Goal: Task Accomplishment & Management: Manage account settings

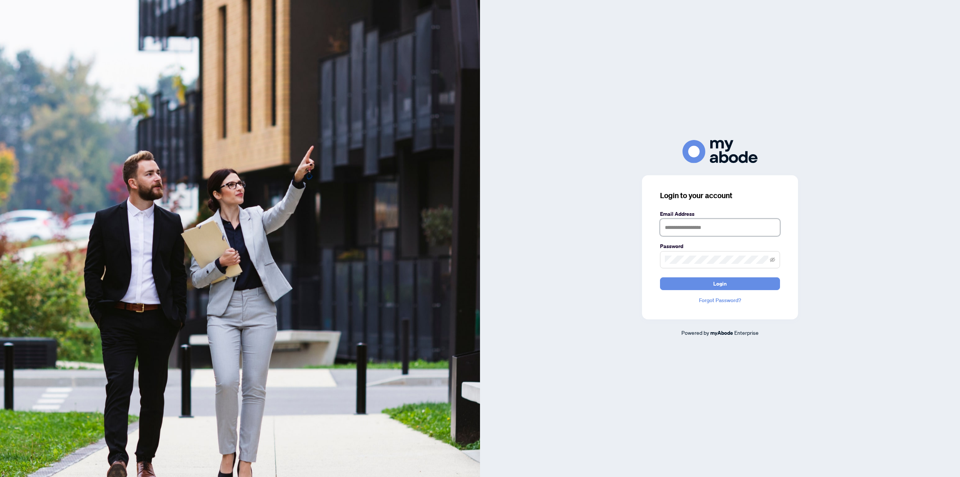
click at [676, 220] on input "text" at bounding box center [720, 227] width 120 height 17
type input "**********"
click at [715, 282] on span "Login" at bounding box center [719, 283] width 13 height 12
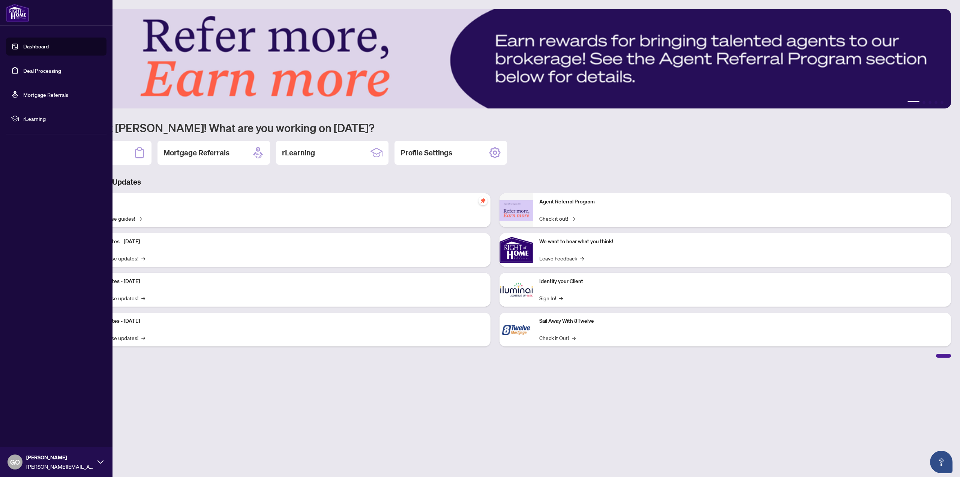
click at [39, 70] on link "Deal Processing" at bounding box center [42, 70] width 38 height 7
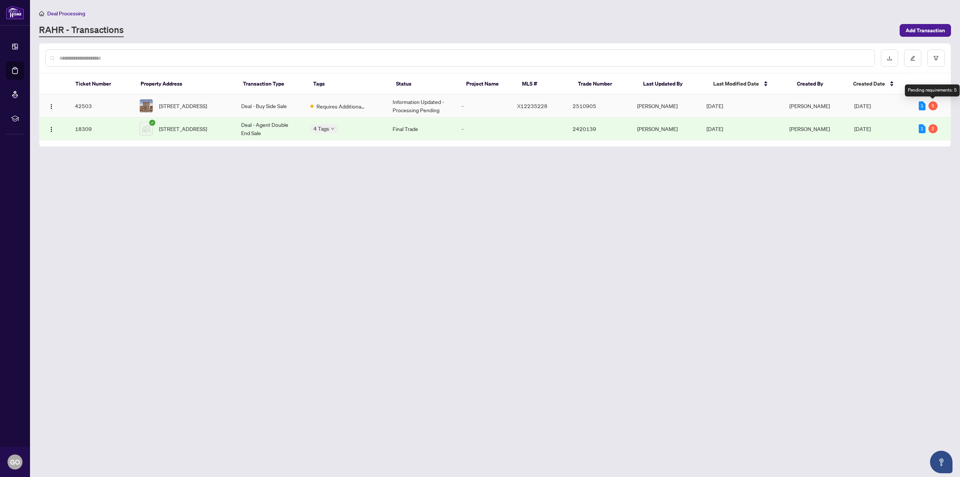
click at [936, 106] on div "5" at bounding box center [932, 105] width 9 height 9
click at [932, 105] on div "5" at bounding box center [932, 105] width 9 height 9
click at [343, 105] on span "Requires Additional Docs" at bounding box center [340, 106] width 49 height 8
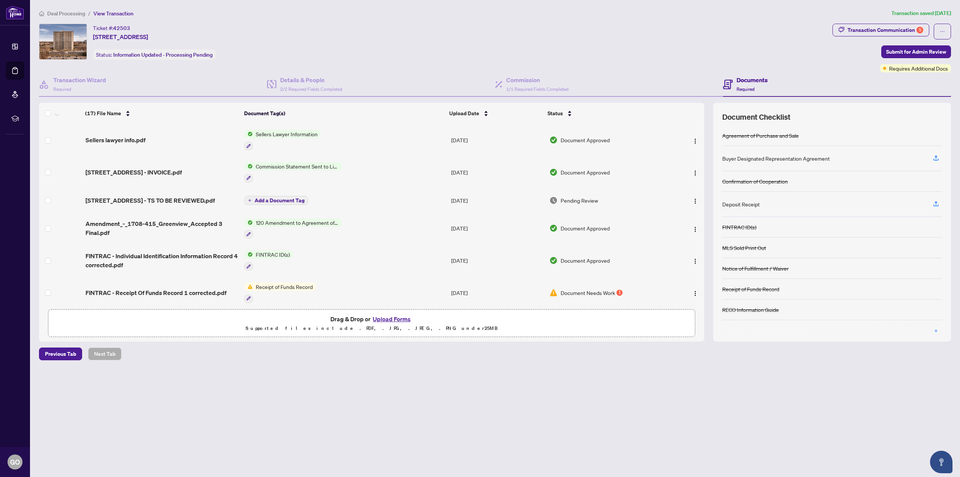
click at [288, 164] on span "Commission Statement Sent to Listing Brokerage" at bounding box center [297, 166] width 89 height 8
click at [693, 171] on img "button" at bounding box center [695, 173] width 6 height 6
click at [704, 185] on span "View Document" at bounding box center [729, 186] width 72 height 8
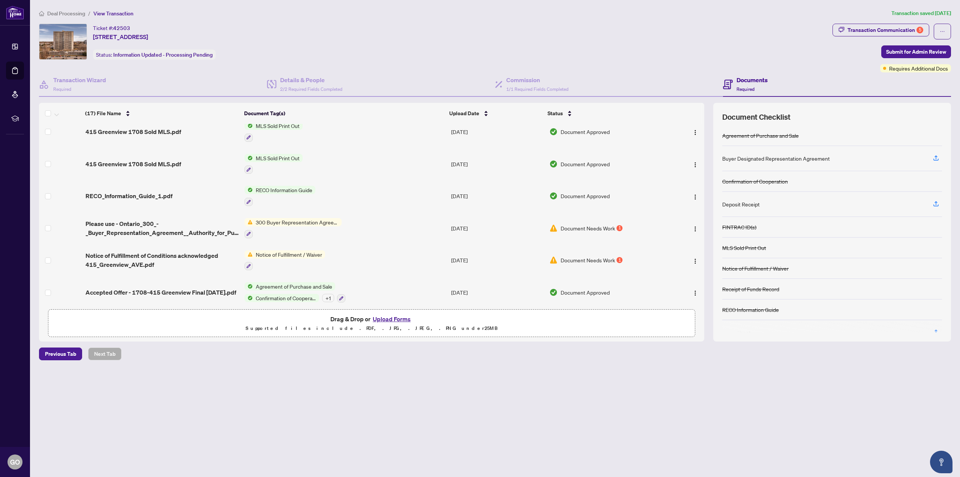
scroll to position [262, 0]
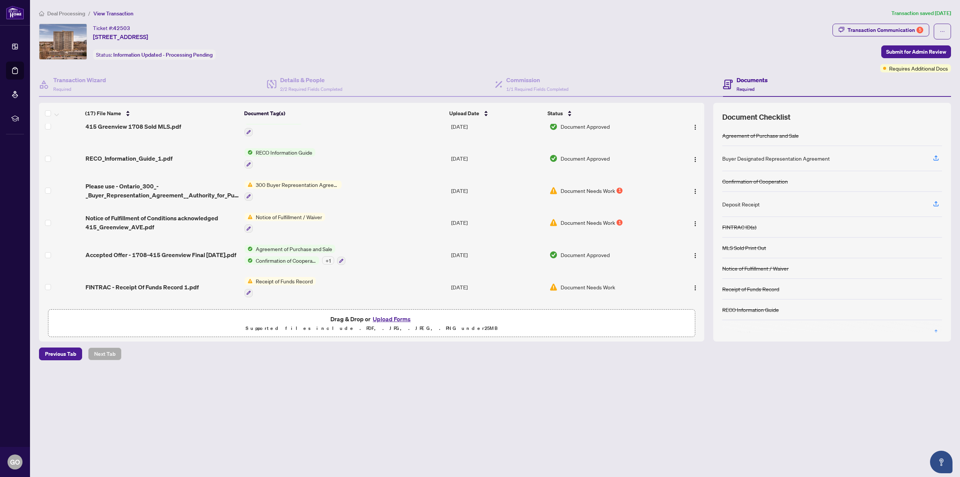
click at [283, 214] on span "Notice of Fulfillment / Waiver" at bounding box center [289, 217] width 72 height 8
click at [693, 221] on img "button" at bounding box center [695, 223] width 6 height 6
click at [703, 233] on span "View Document" at bounding box center [729, 236] width 72 height 8
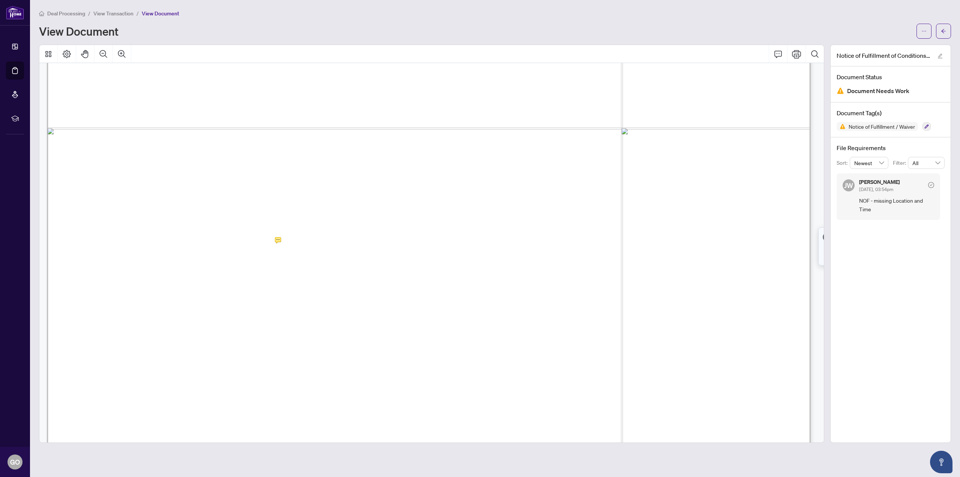
scroll to position [562, 0]
